Goal: Transaction & Acquisition: Purchase product/service

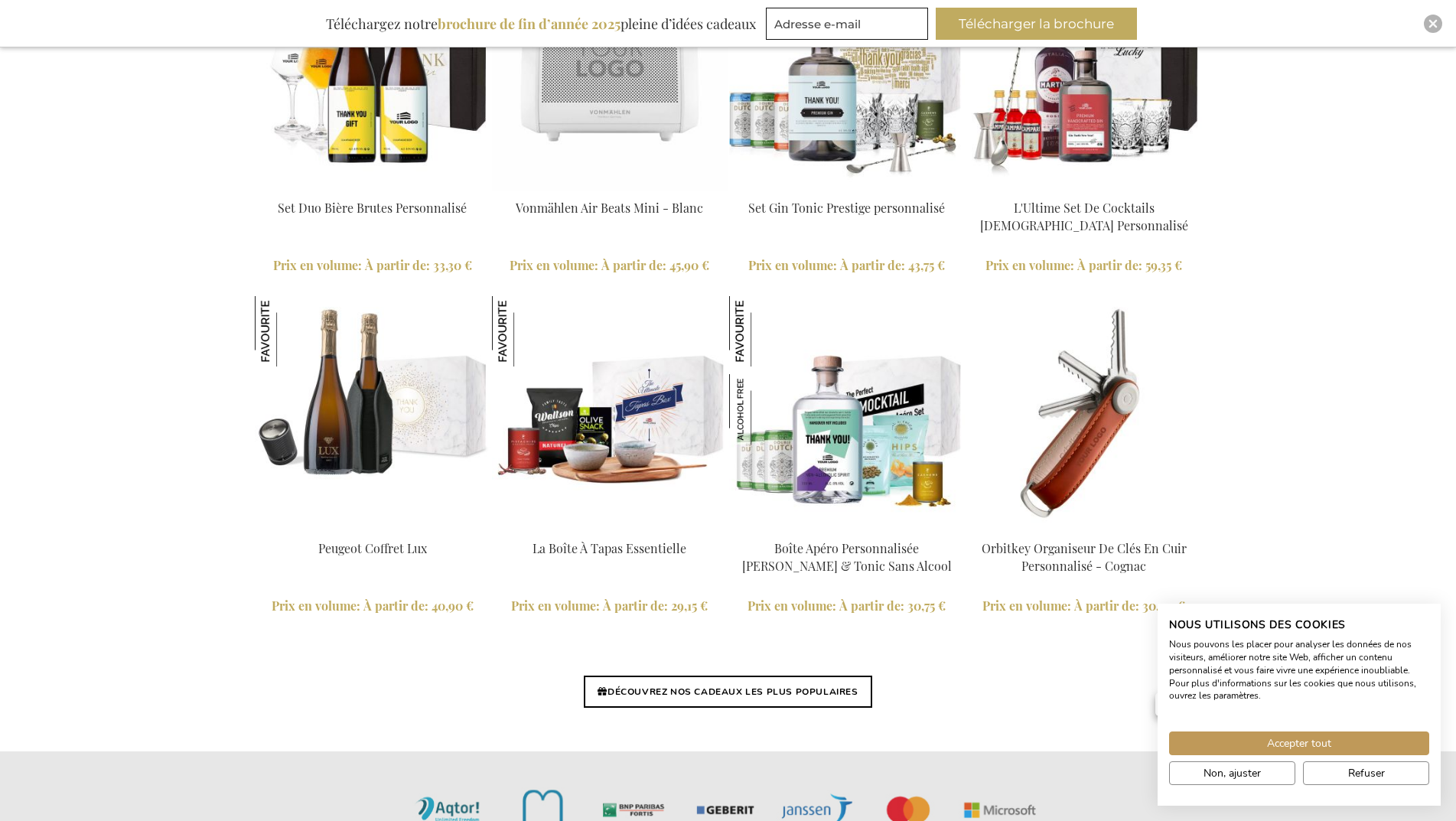
scroll to position [3413, 0]
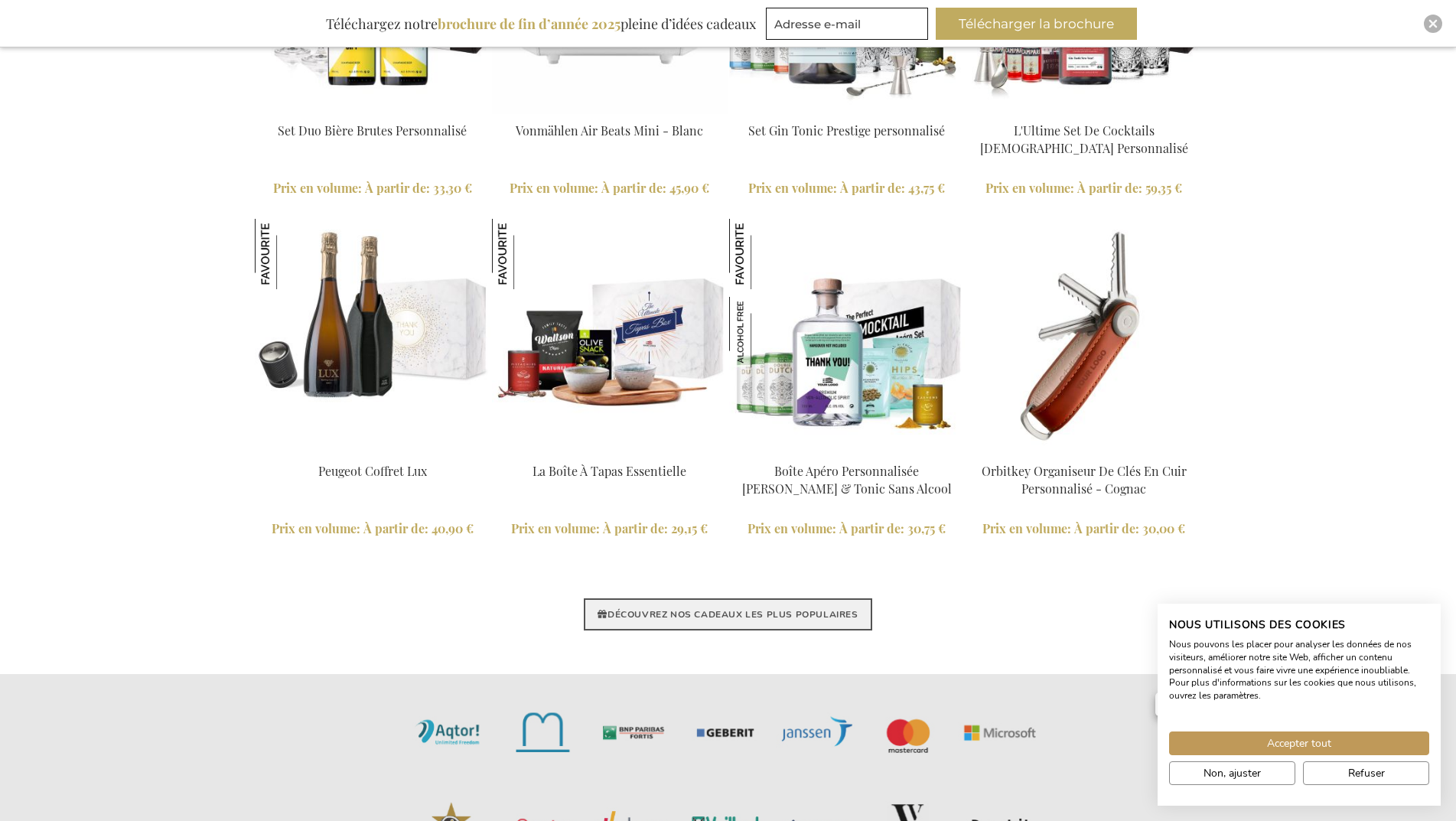
click at [784, 614] on link "DÉCOUVREZ NOS CADEAUX LES PLUS POPULAIRES" at bounding box center [728, 614] width 288 height 32
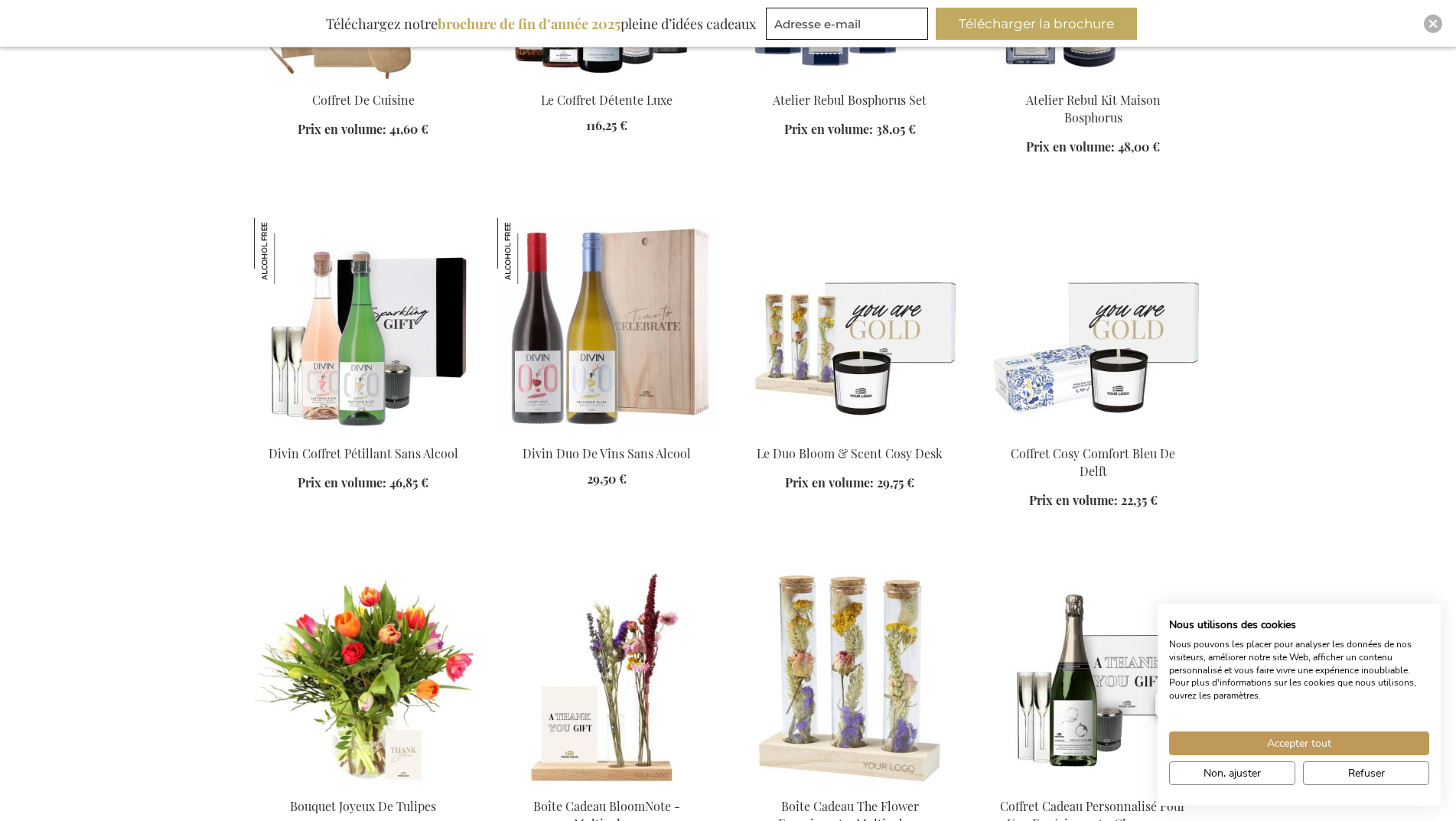
scroll to position [2294, 0]
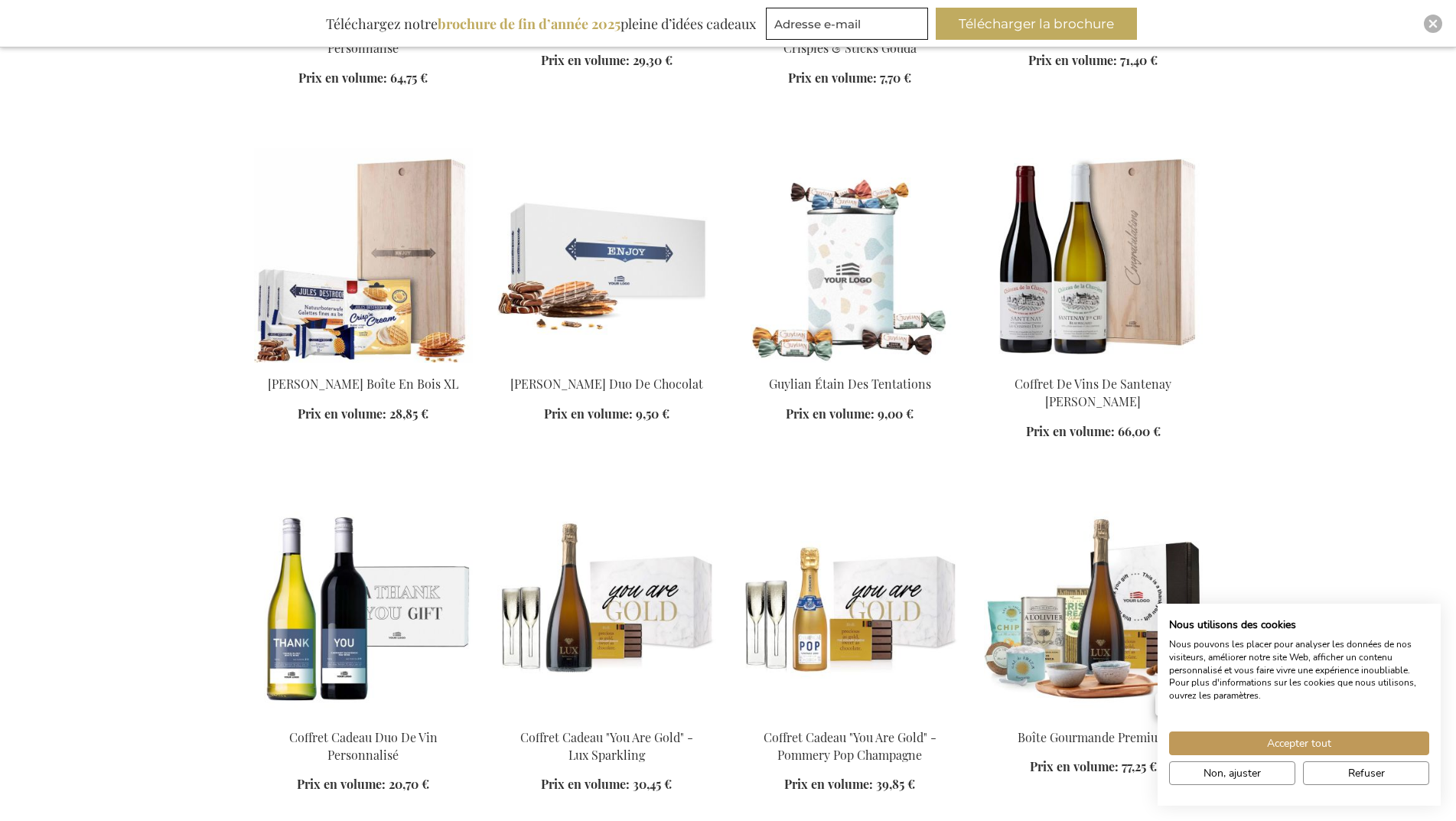
scroll to position [3594, 0]
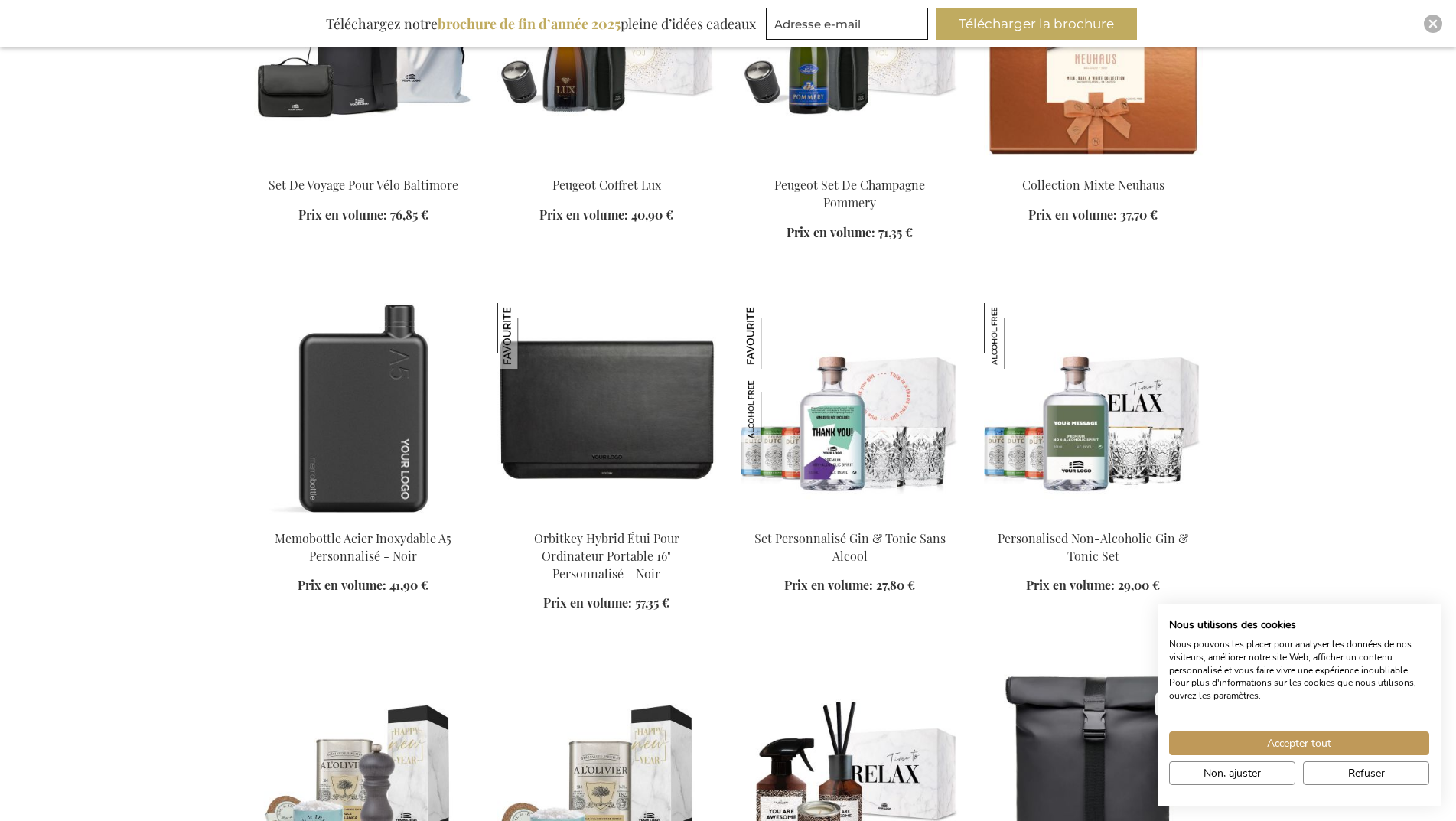
scroll to position [5430, 0]
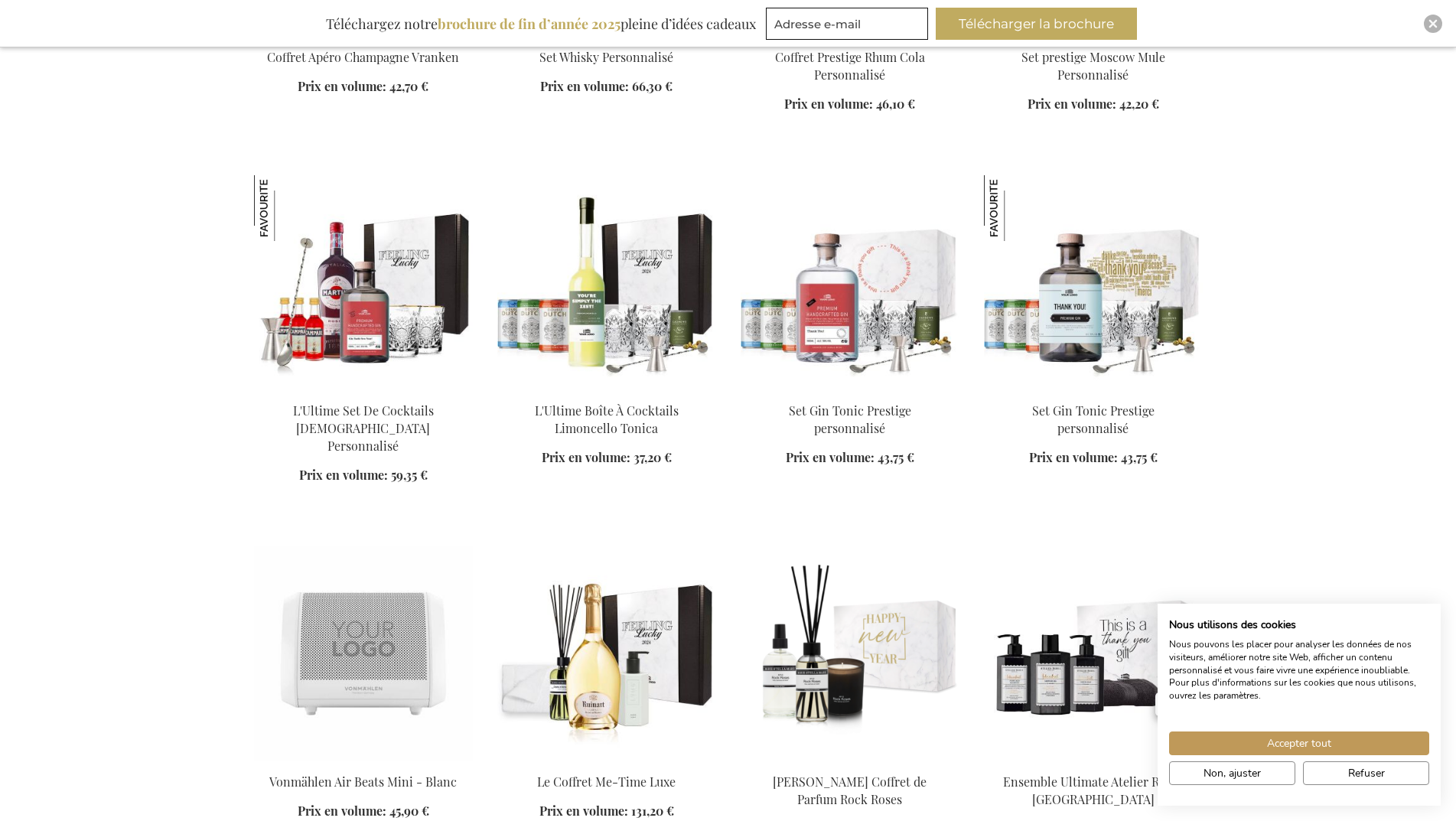
scroll to position [8336, 0]
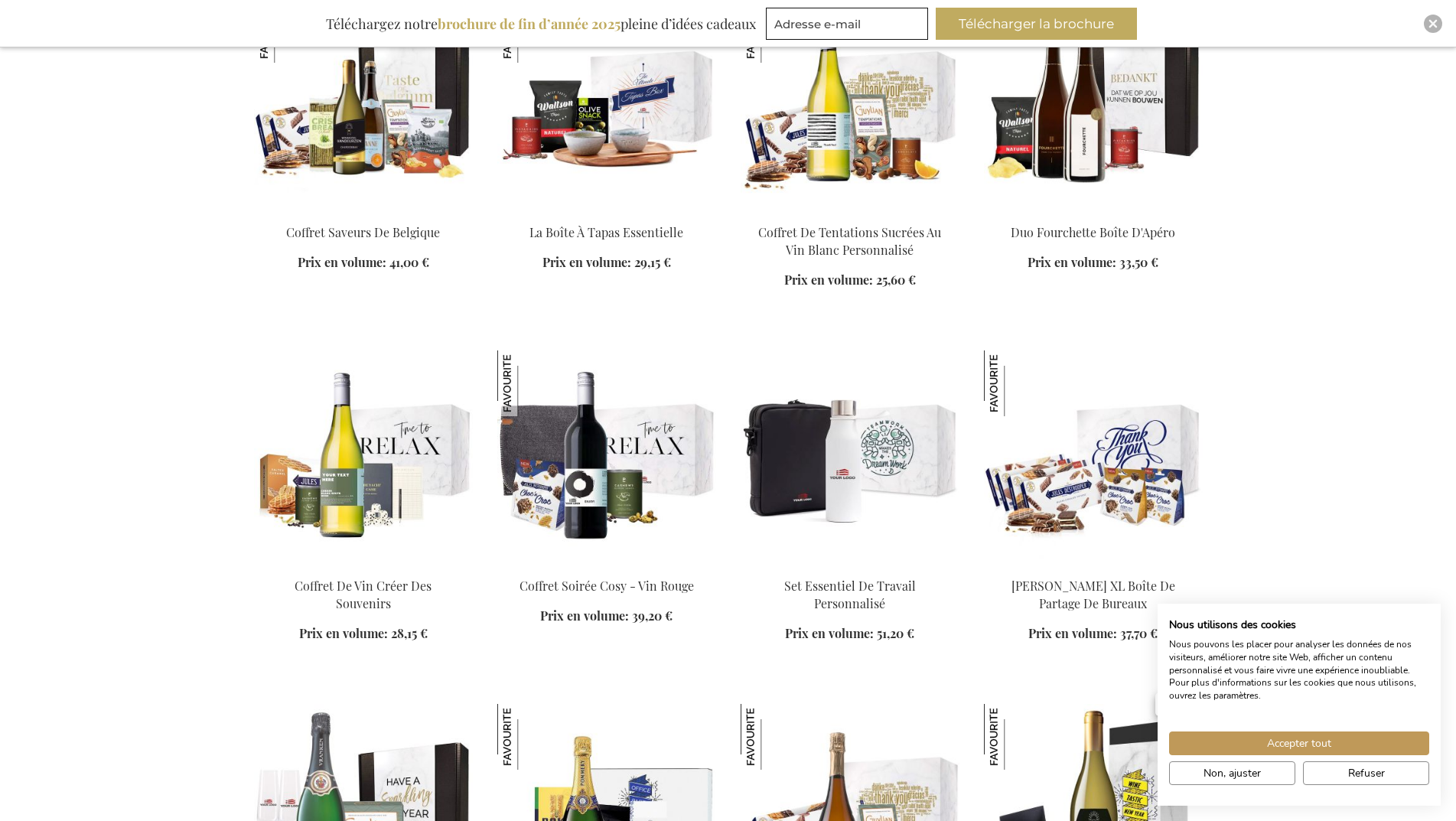
scroll to position [9255, 0]
